Goal: Obtain resource: Obtain resource

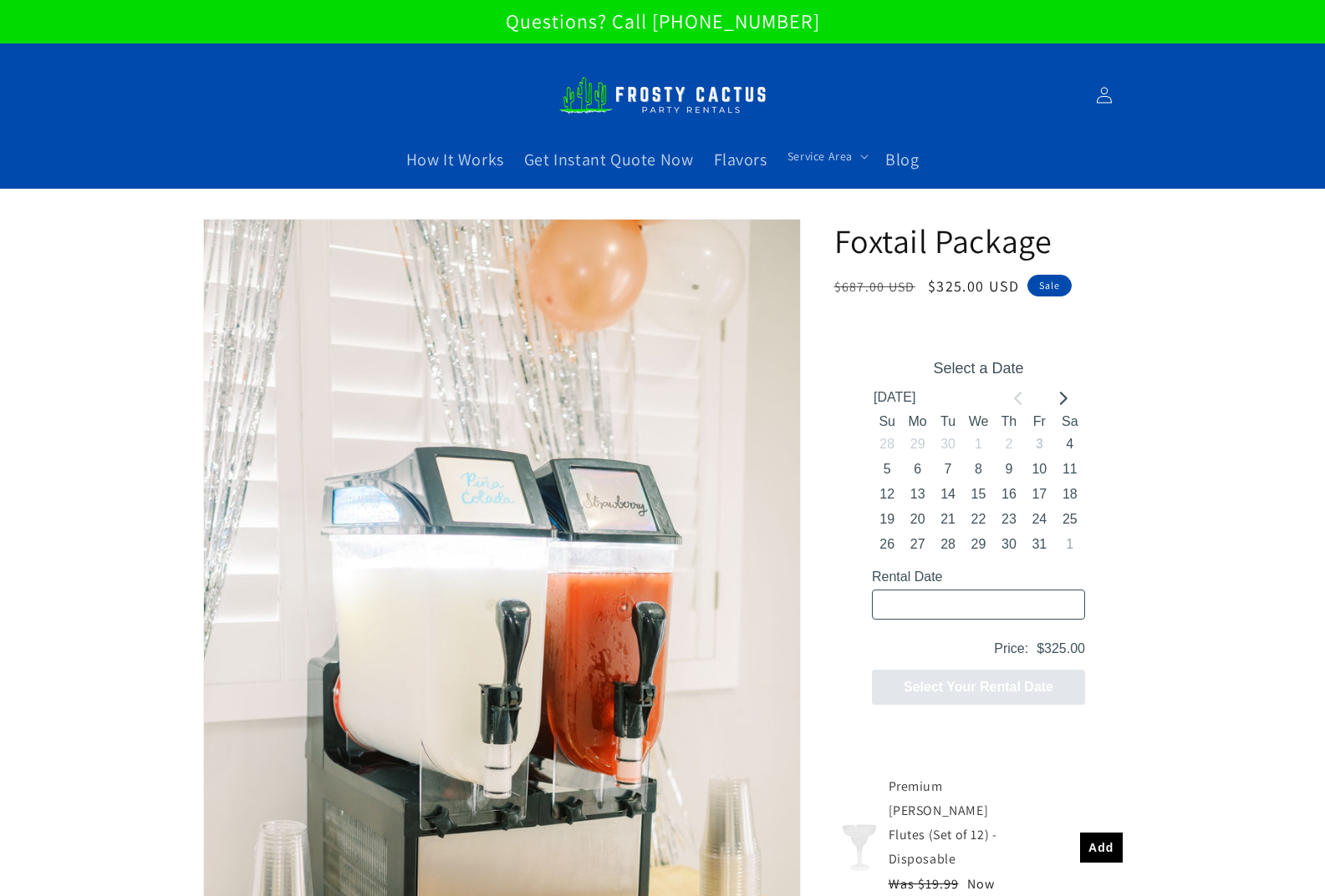
click at [707, 84] on img at bounding box center [662, 95] width 209 height 57
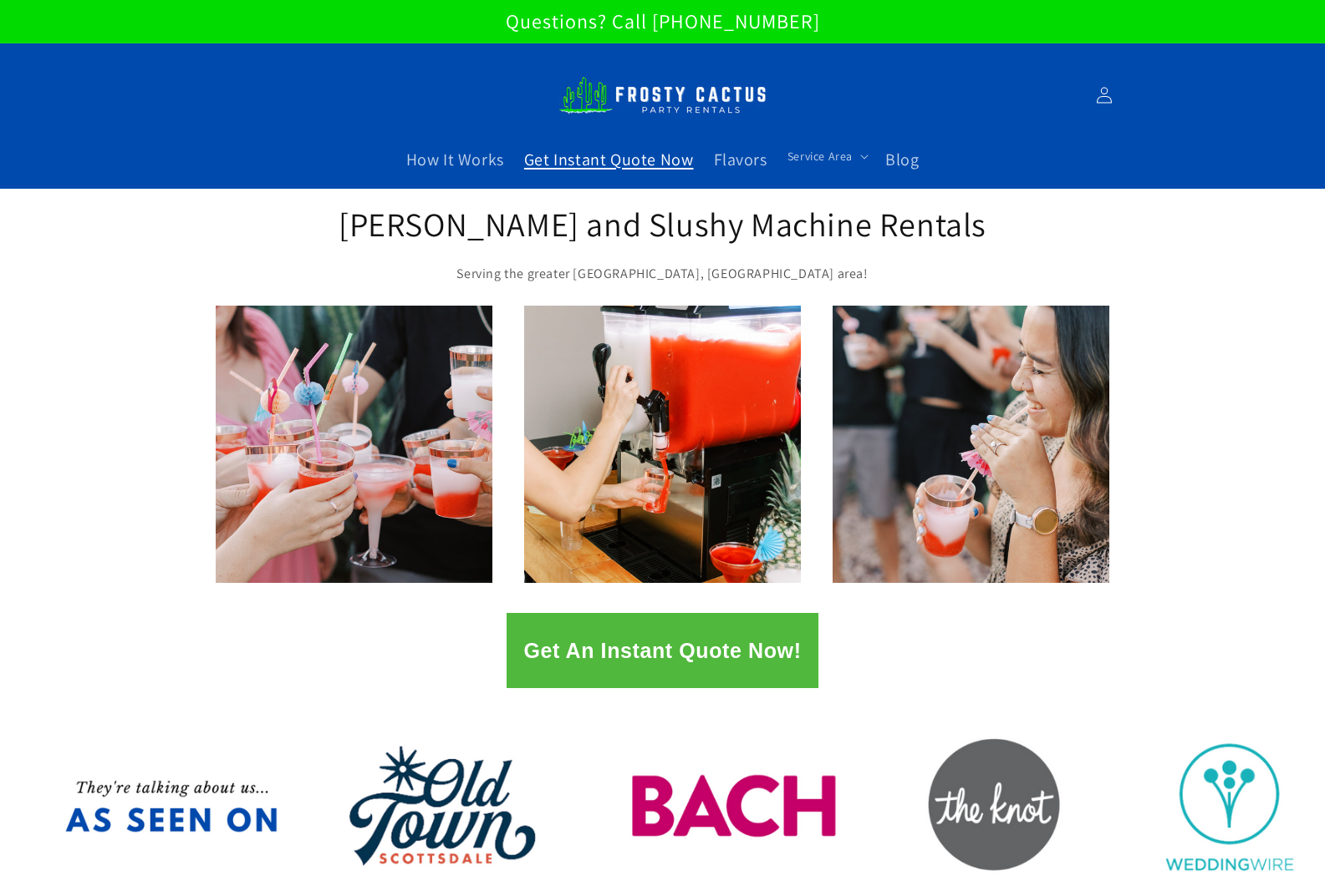
click at [666, 169] on span "Get Instant Quote Now" at bounding box center [609, 160] width 170 height 22
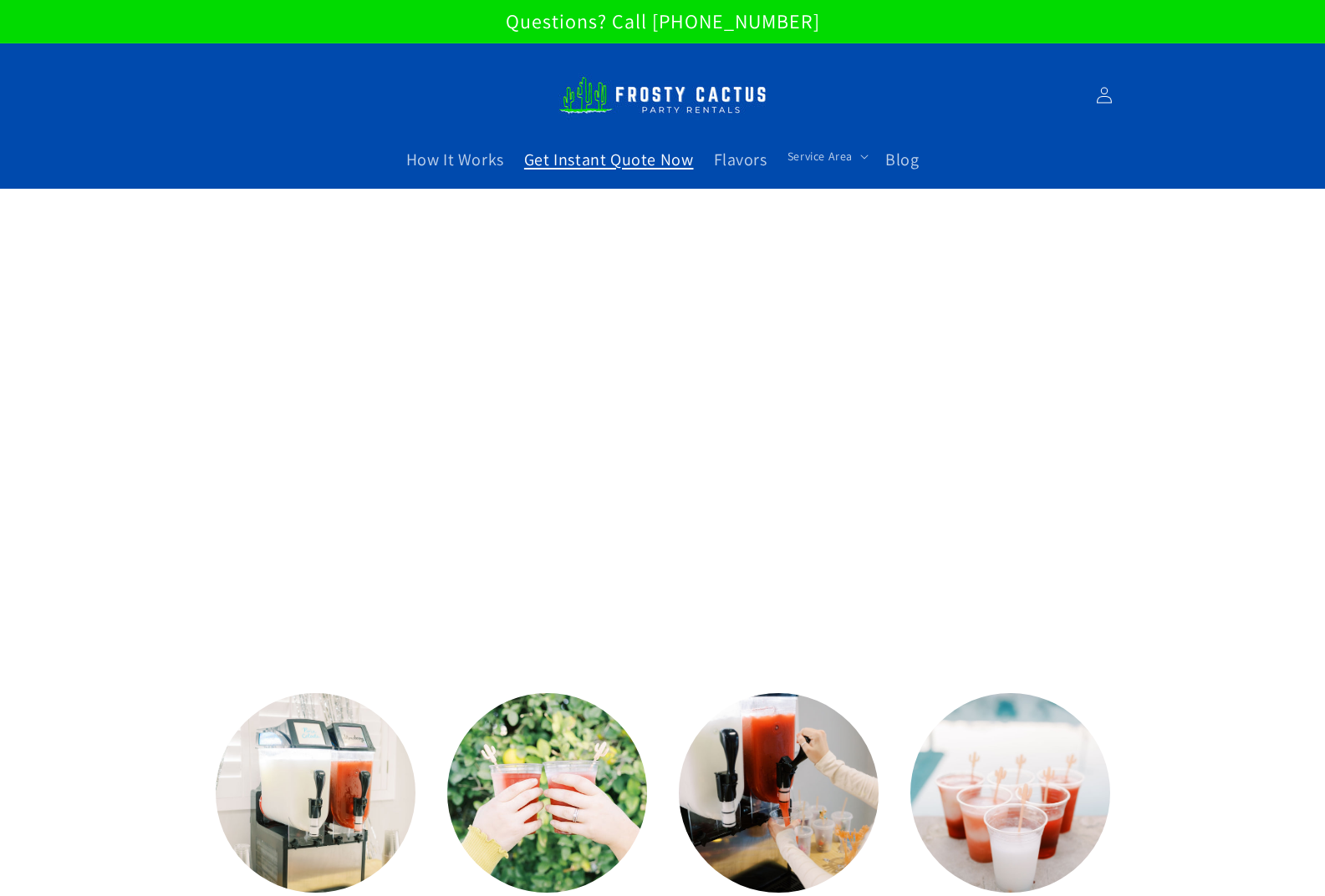
click at [667, 109] on img at bounding box center [662, 95] width 209 height 57
